Goal: Obtain resource: Obtain resource

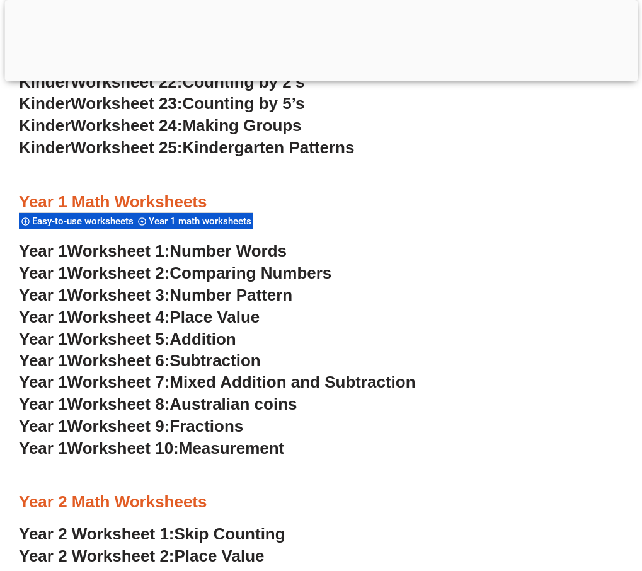
scroll to position [1005, 0]
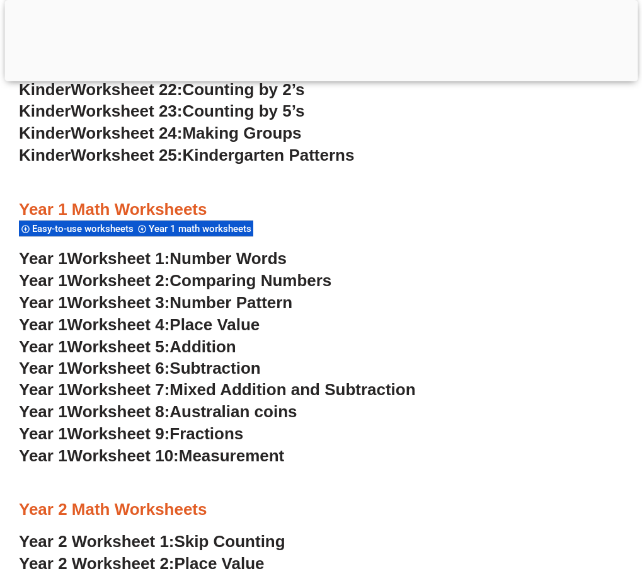
click at [250, 249] on span "Number Words" at bounding box center [228, 258] width 117 height 19
click at [234, 271] on span "Comparing Numbers" at bounding box center [251, 280] width 162 height 19
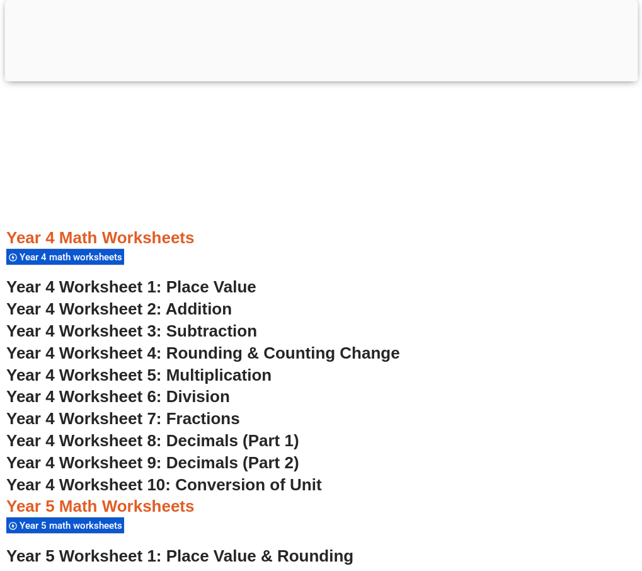
scroll to position [2076, 0]
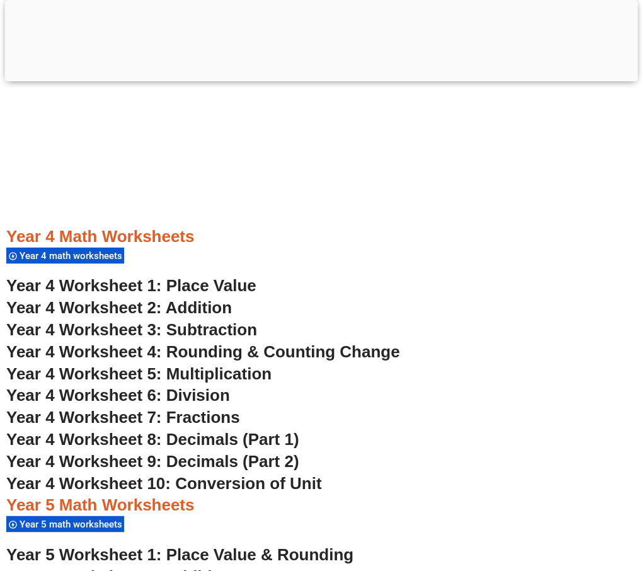
click at [234, 276] on span "Year 4 Worksheet 1: Place Value" at bounding box center [131, 285] width 250 height 19
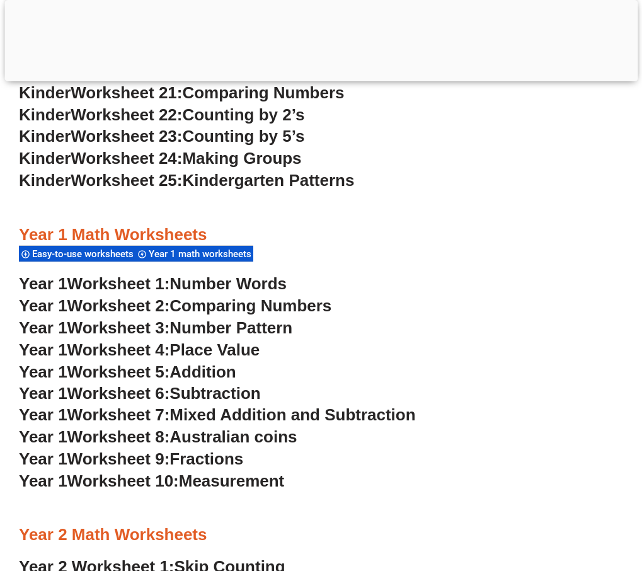
scroll to position [1068, 0]
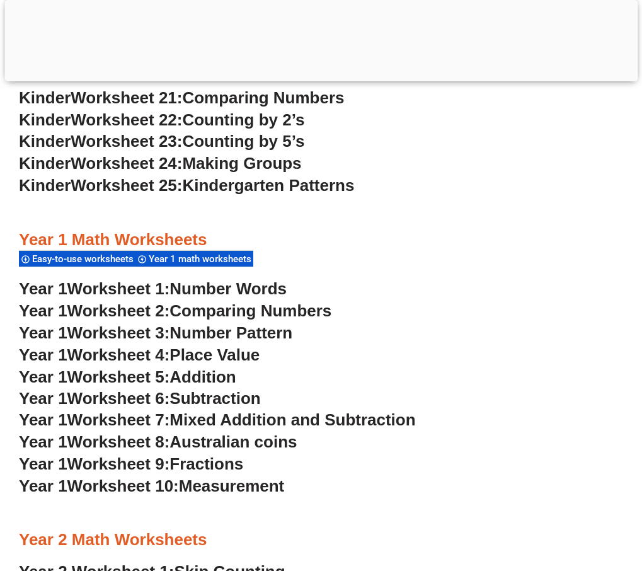
click at [149, 323] on span "Worksheet 3:" at bounding box center [118, 332] width 103 height 19
click at [148, 345] on span "Worksheet 4:" at bounding box center [118, 354] width 103 height 19
click at [98, 367] on span "Worksheet 5:" at bounding box center [118, 376] width 103 height 19
click at [139, 389] on span "Worksheet 6:" at bounding box center [118, 398] width 103 height 19
click at [192, 410] on span "Mixed Addition and Subtraction" at bounding box center [293, 419] width 246 height 19
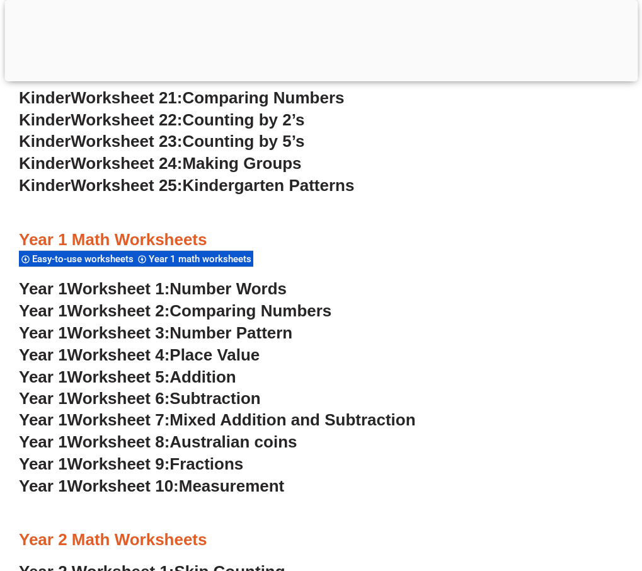
click at [205, 432] on span "Australian coins" at bounding box center [233, 441] width 127 height 19
click at [180, 454] on span "Fractions" at bounding box center [207, 463] width 74 height 19
click at [132, 476] on span "Worksheet 10:" at bounding box center [123, 485] width 112 height 19
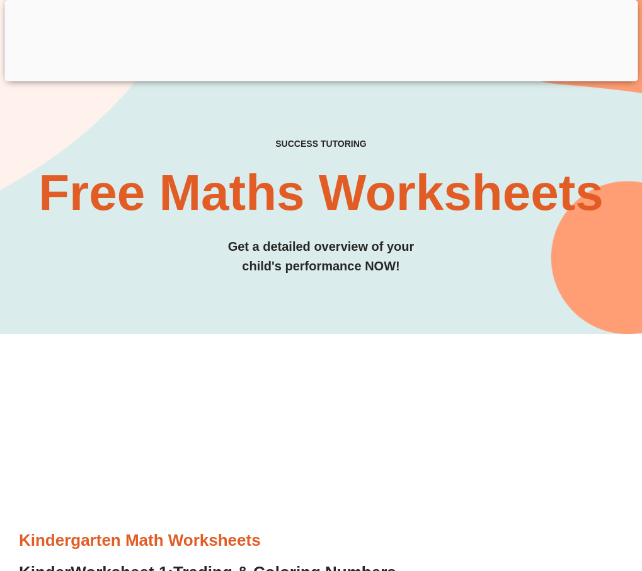
scroll to position [0, 0]
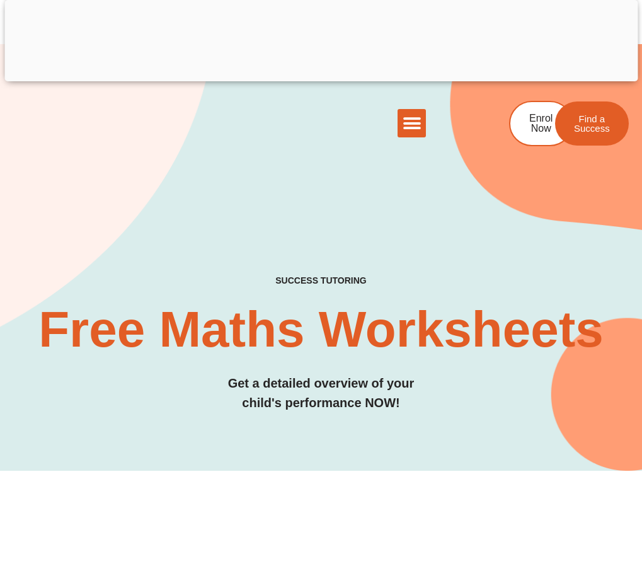
click at [236, 158] on div "The Difference Personalised Program Inspirational Tutors Motivational Learning …" at bounding box center [321, 127] width 578 height 61
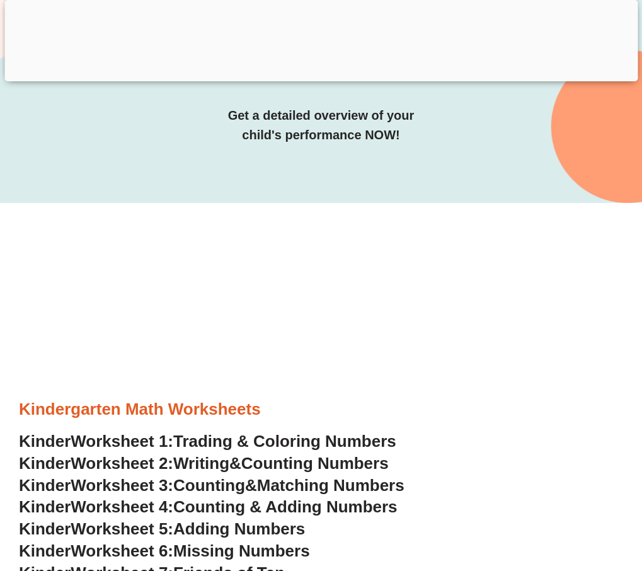
scroll to position [504, 0]
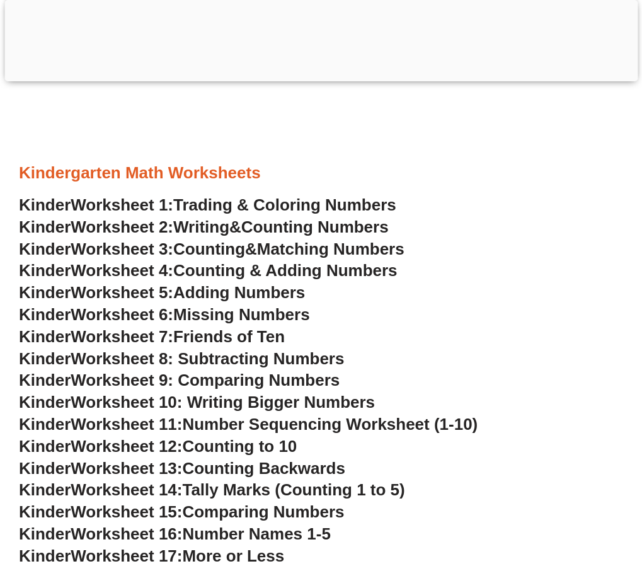
click at [254, 195] on span "Trading & Coloring Numbers" at bounding box center [284, 204] width 223 height 19
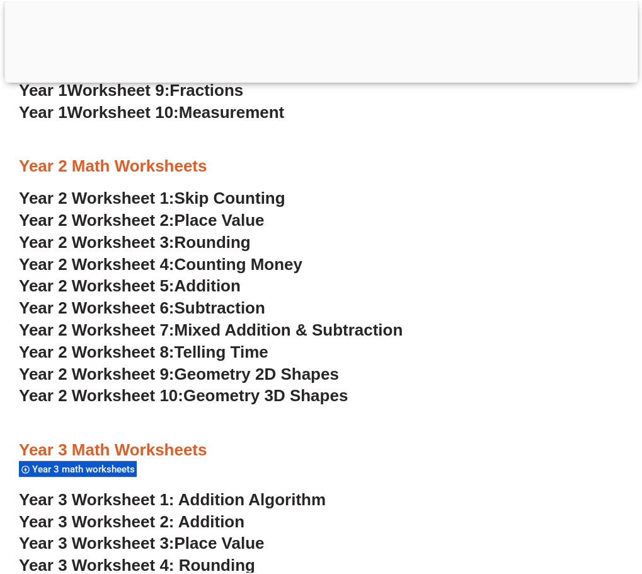
scroll to position [1450, 0]
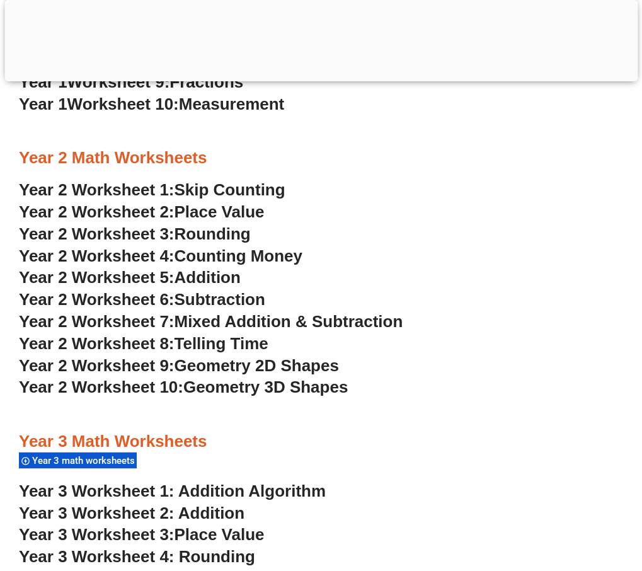
click at [265, 180] on span "Skip Counting" at bounding box center [230, 189] width 111 height 19
click at [213, 202] on span "Place Value" at bounding box center [220, 211] width 90 height 19
click at [149, 224] on span "Year 2 Worksheet 3:" at bounding box center [97, 233] width 156 height 19
click at [160, 246] on span "Year 2 Worksheet 4:" at bounding box center [97, 255] width 156 height 19
click at [175, 268] on span "Year 2 Worksheet 5:" at bounding box center [97, 277] width 156 height 19
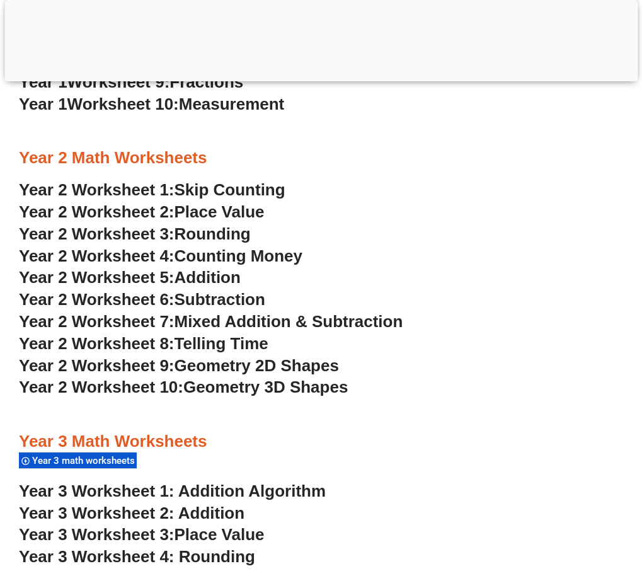
click at [197, 290] on span "Subtraction" at bounding box center [220, 299] width 91 height 19
click at [195, 312] on span "Mixed Addition & Subtraction" at bounding box center [289, 321] width 229 height 19
click at [190, 334] on span "Telling Time" at bounding box center [222, 343] width 94 height 19
click at [175, 356] on span "Year 2 Worksheet 9:" at bounding box center [97, 365] width 156 height 19
click at [183, 378] on span "Year 2 Worksheet 10:" at bounding box center [101, 387] width 164 height 19
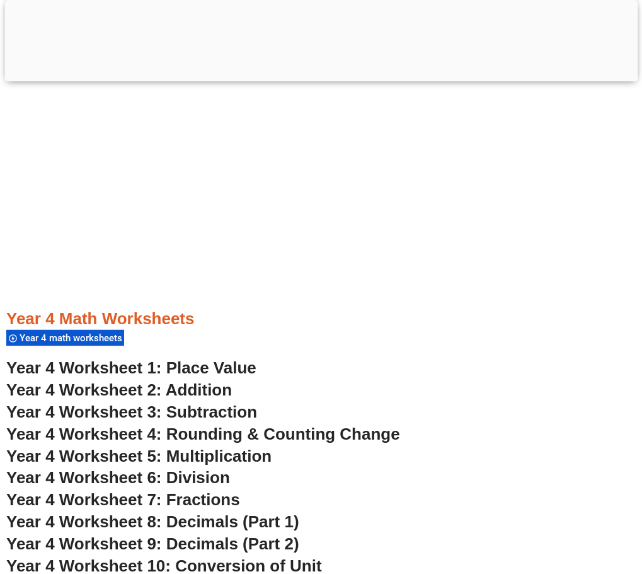
scroll to position [2143, 0]
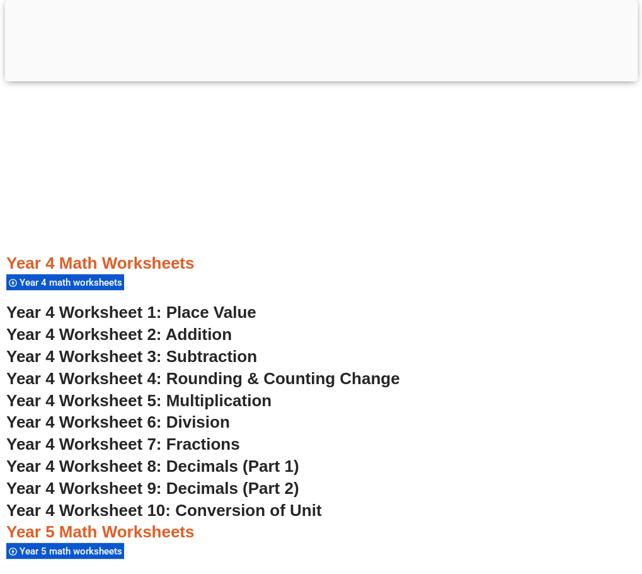
click at [249, 303] on span "Year 4 Worksheet 1: Place Value" at bounding box center [131, 312] width 250 height 19
click at [205, 325] on span "Year 4 Worksheet 2: Addition" at bounding box center [119, 334] width 226 height 19
click at [175, 347] on span "Year 4 Worksheet 3: Subtraction" at bounding box center [131, 356] width 251 height 19
click at [167, 369] on span "Year 4 Worksheet 4: Rounding & Counting Change" at bounding box center [203, 378] width 394 height 19
click at [157, 391] on span "Year 4 Worksheet 5: Multiplication" at bounding box center [138, 400] width 265 height 19
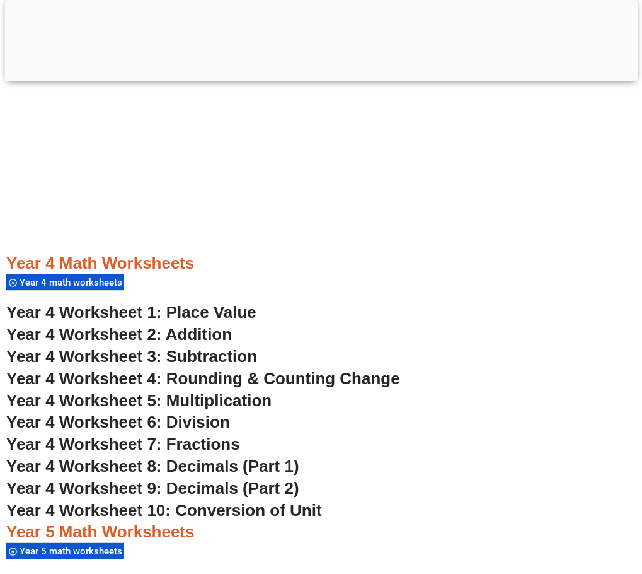
click at [158, 412] on span "Year 4 Worksheet 6: Division" at bounding box center [118, 421] width 224 height 19
click at [229, 456] on span "Year 4 Worksheet 8: Decimals (Part 1)" at bounding box center [152, 465] width 293 height 19
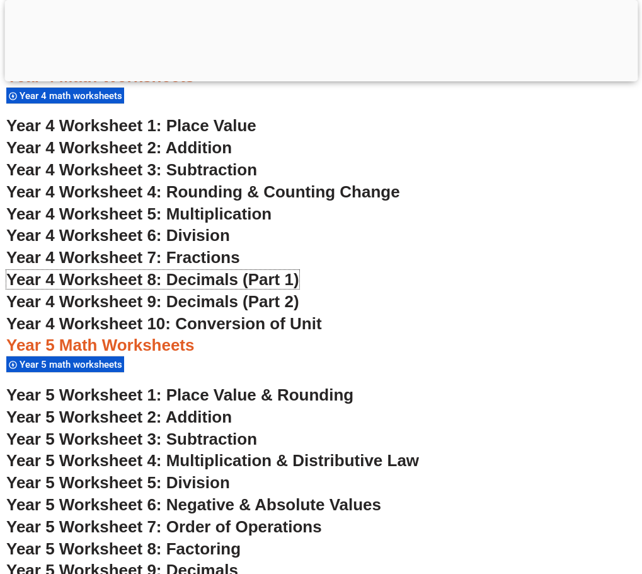
scroll to position [2332, 0]
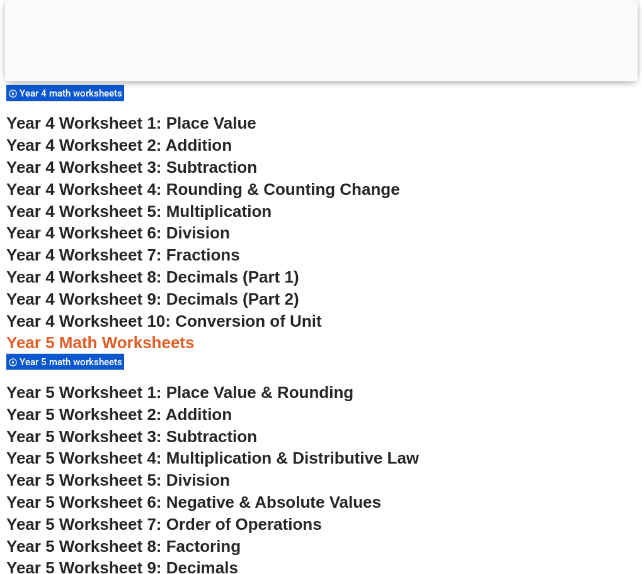
click at [268, 311] on span "Year 4 Worksheet 10: Conversion of Unit" at bounding box center [164, 320] width 316 height 19
click at [236, 332] on div "Year 5 Math Worksheets Year 5 math worksheets" at bounding box center [321, 351] width 630 height 39
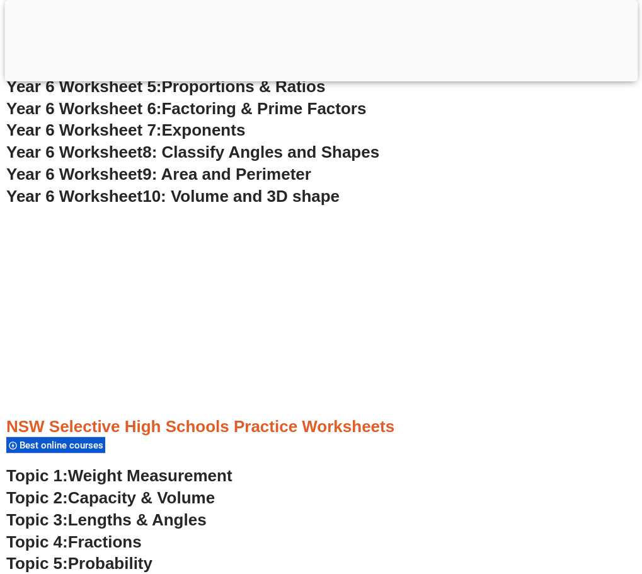
scroll to position [3214, 0]
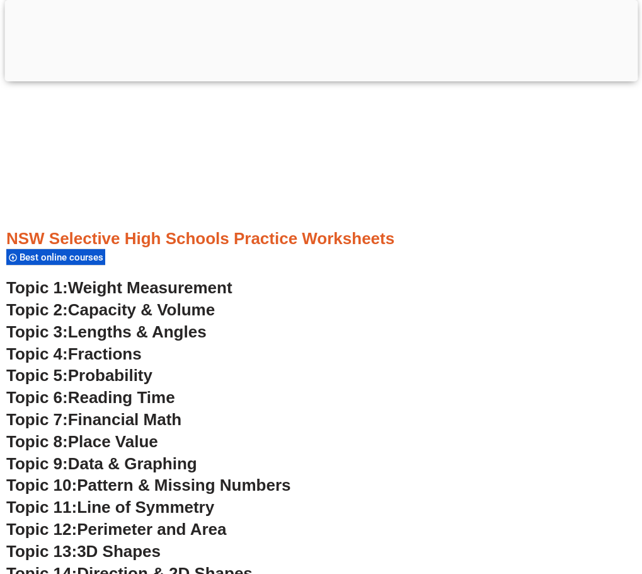
click at [185, 278] on span "Weight Measurement" at bounding box center [150, 287] width 164 height 19
click at [137, 300] on span "Capacity & Volume" at bounding box center [141, 309] width 147 height 19
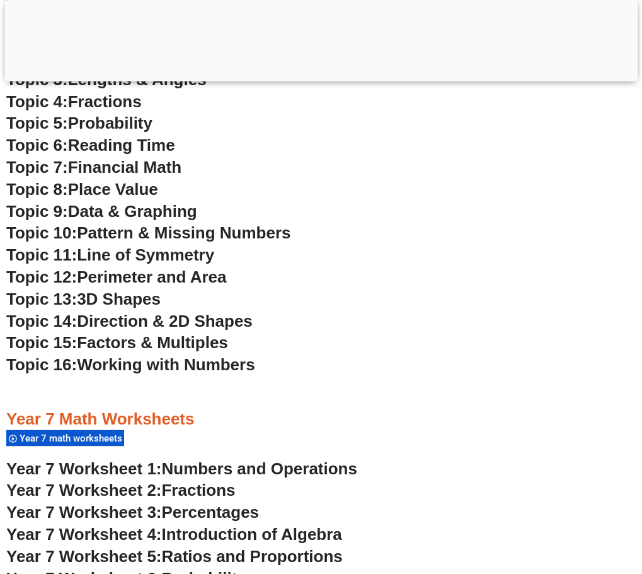
scroll to position [3277, 0]
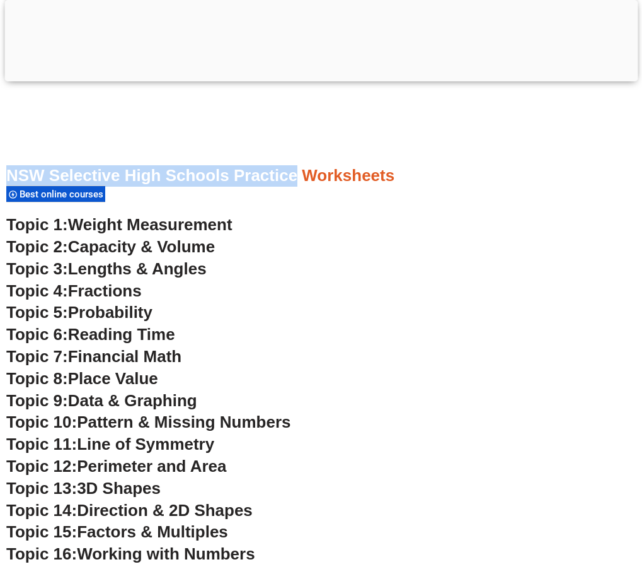
drag, startPoint x: 8, startPoint y: 129, endPoint x: 298, endPoint y: 121, distance: 290.6
click at [298, 165] on h3 "NSW Selective High Schools Practice Worksheets" at bounding box center [321, 175] width 630 height 21
copy h3 "NSW Selective High Schools Practice"
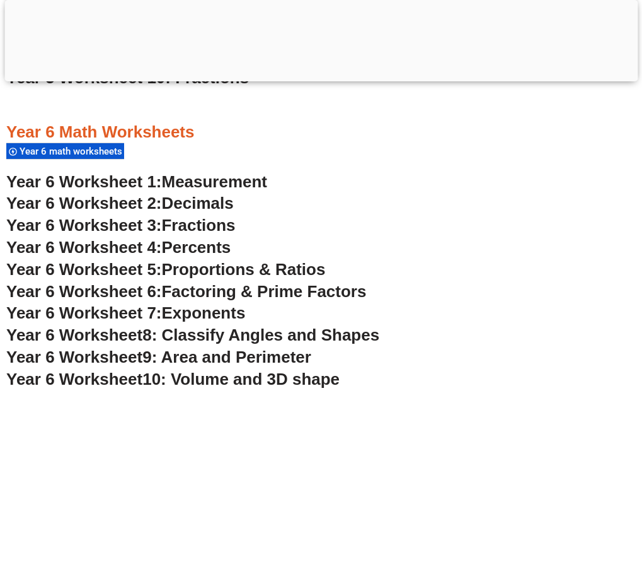
scroll to position [2836, 0]
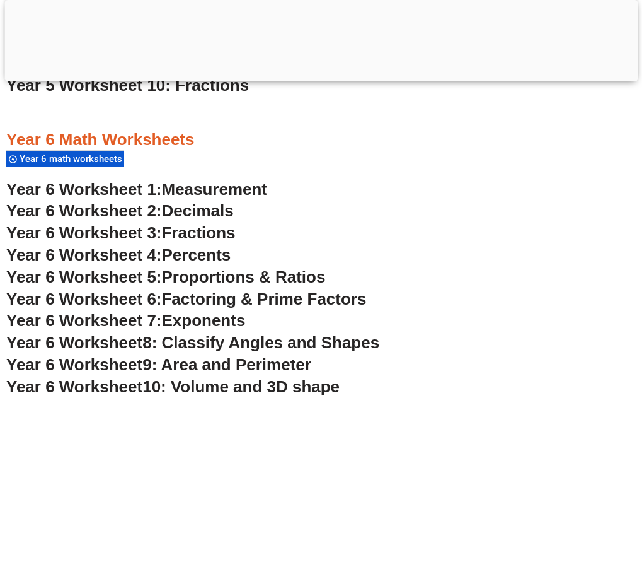
click at [238, 180] on span "Measurement" at bounding box center [215, 189] width 106 height 19
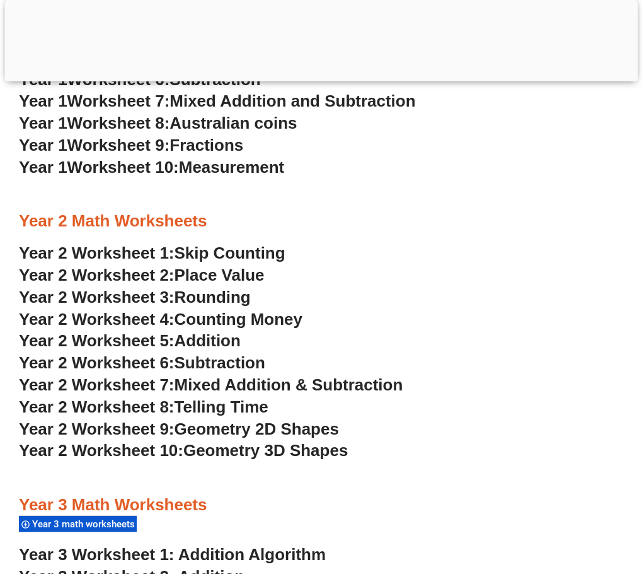
scroll to position [1008, 0]
